Goal: Task Accomplishment & Management: Manage account settings

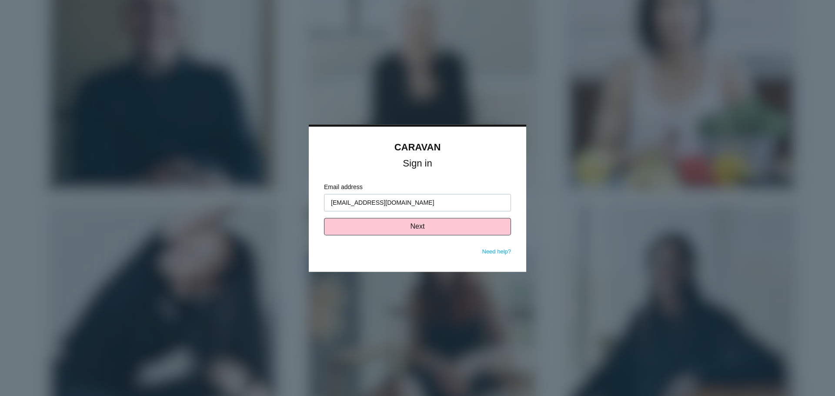
type input "[EMAIL_ADDRESS][DOMAIN_NAME]"
click at [462, 204] on input "[EMAIL_ADDRESS][DOMAIN_NAME]" at bounding box center [417, 202] width 187 height 17
click at [597, 245] on div at bounding box center [417, 198] width 835 height 396
click at [431, 232] on button "Next" at bounding box center [417, 226] width 187 height 17
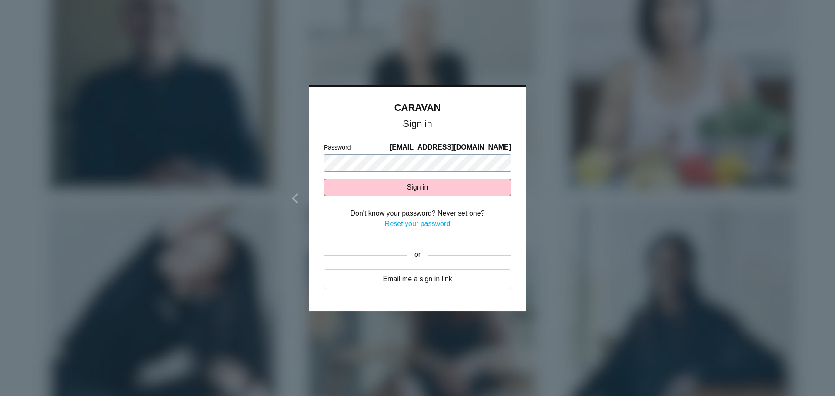
click at [324, 179] on button "Sign in" at bounding box center [417, 187] width 187 height 17
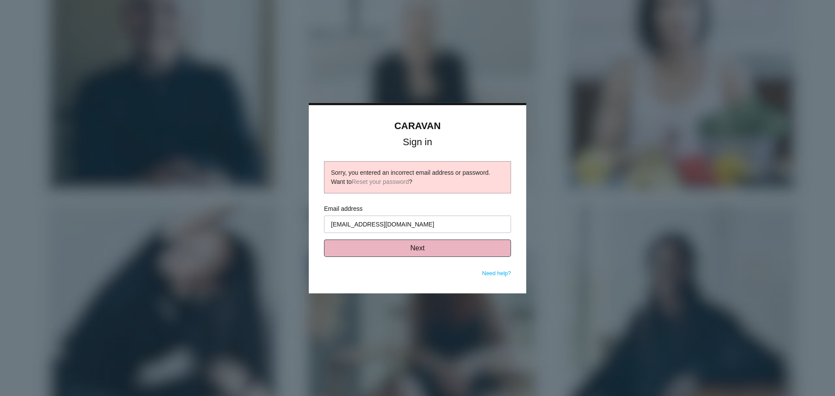
click at [403, 253] on button "Next" at bounding box center [417, 248] width 187 height 17
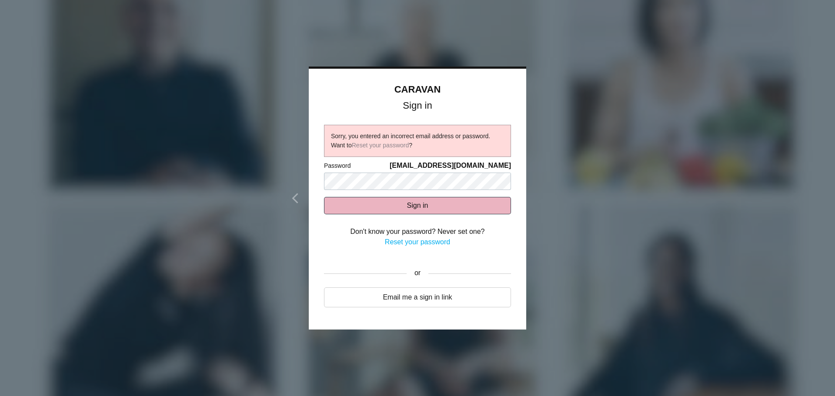
click at [406, 206] on button "Sign in" at bounding box center [417, 205] width 187 height 17
